Goal: Navigation & Orientation: Find specific page/section

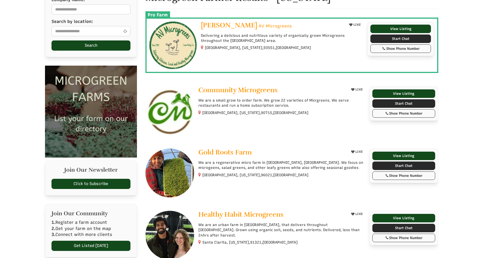
scroll to position [85, 0]
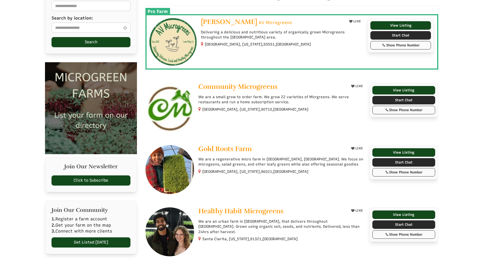
select select "Language Translate Widget"
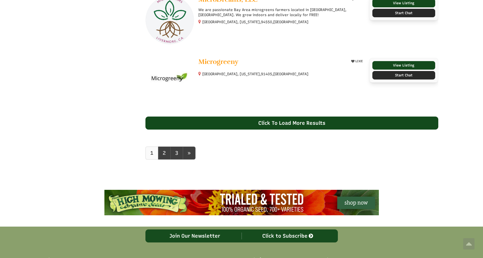
scroll to position [544, 0]
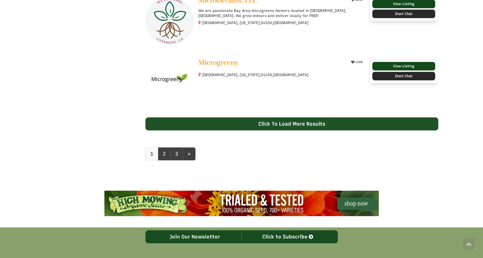
click at [315, 124] on div "Click To Load More Results" at bounding box center [291, 123] width 293 height 13
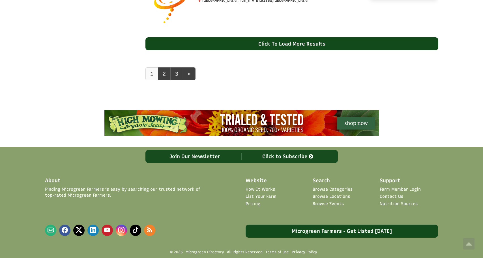
scroll to position [1199, 0]
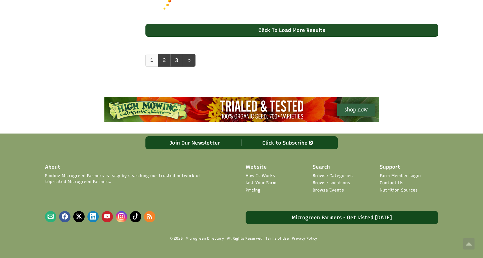
click at [307, 26] on div "Click To Load More Results" at bounding box center [291, 30] width 293 height 13
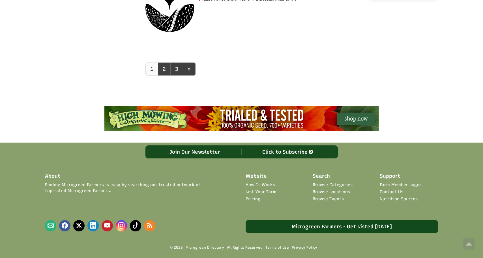
scroll to position [1537, 0]
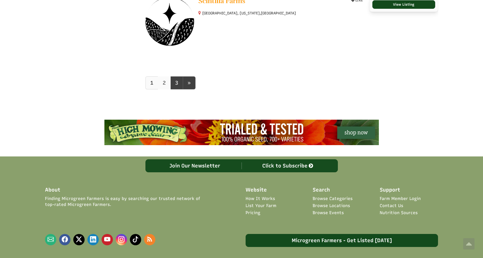
click at [164, 83] on link "2" at bounding box center [164, 82] width 13 height 13
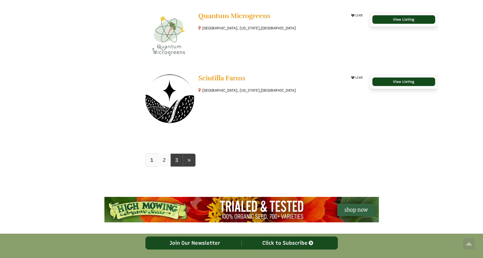
scroll to position [1480, 0]
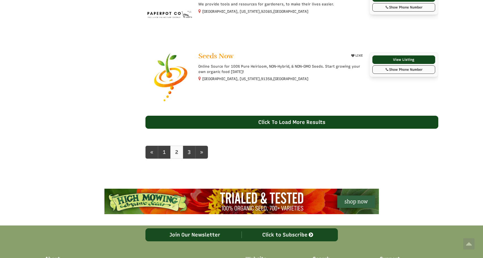
scroll to position [545, 0]
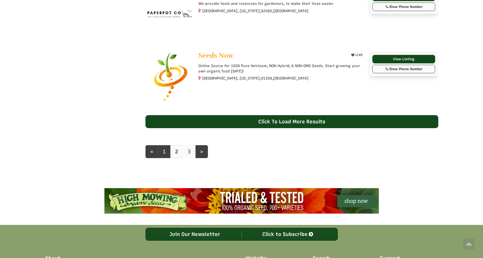
click at [183, 148] on link "3" at bounding box center [189, 151] width 13 height 13
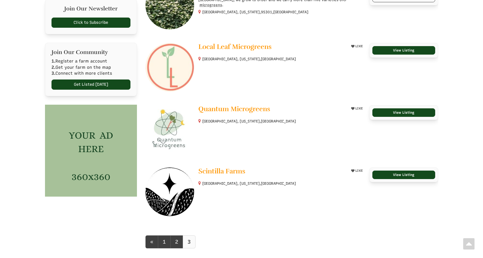
scroll to position [311, 0]
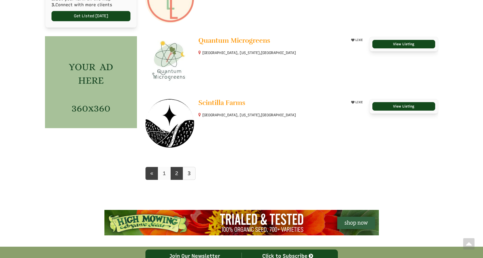
click at [160, 173] on link "1" at bounding box center [164, 173] width 13 height 13
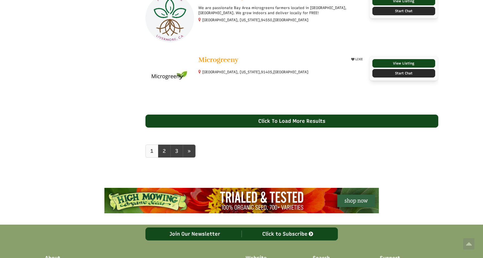
scroll to position [594, 0]
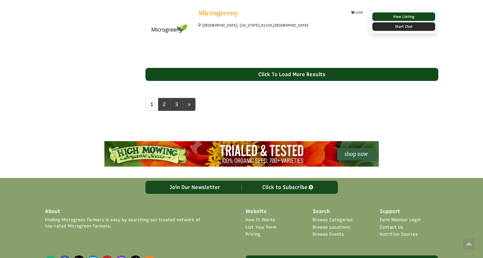
click at [287, 77] on div "Click To Load More Results" at bounding box center [291, 74] width 293 height 13
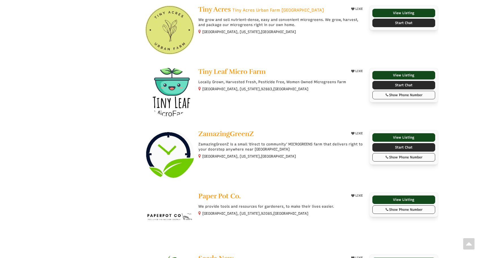
scroll to position [1160, 0]
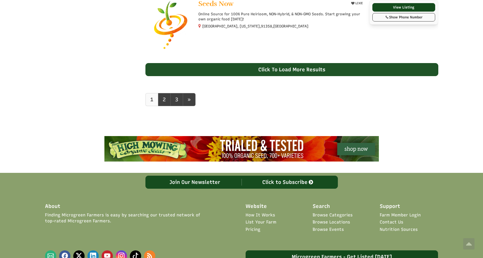
click at [303, 67] on div "Click To Load More Results" at bounding box center [291, 69] width 293 height 13
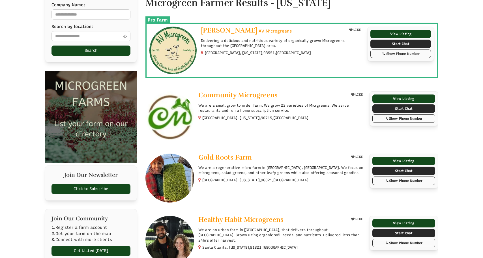
scroll to position [28, 0]
